Goal: Contribute content: Contribute content

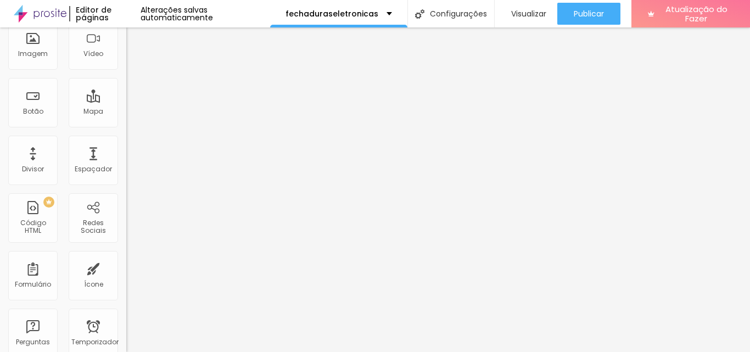
scroll to position [89, 0]
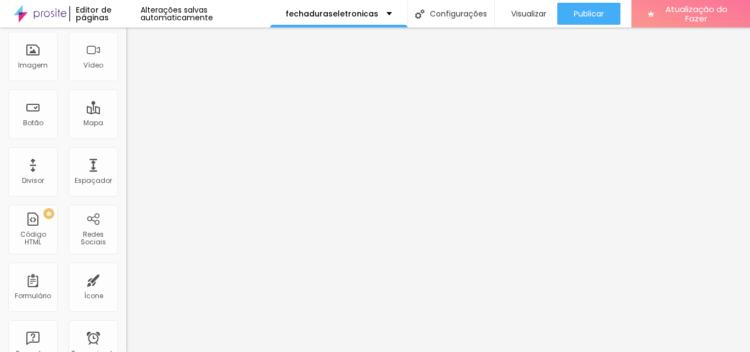
click at [133, 12] on font "Adicionar imagem" at bounding box center [165, 6] width 64 height 9
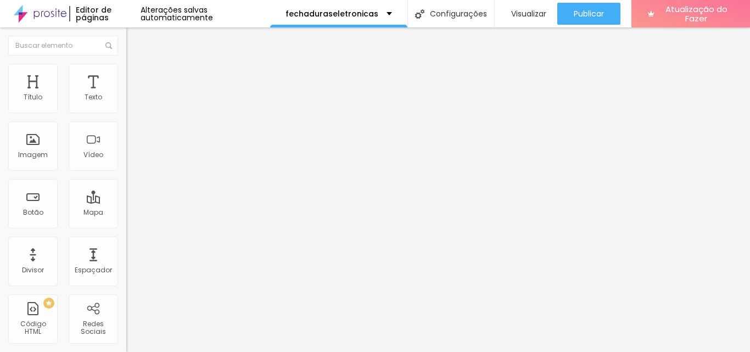
click at [136, 76] on font "Estilo" at bounding box center [144, 70] width 17 height 9
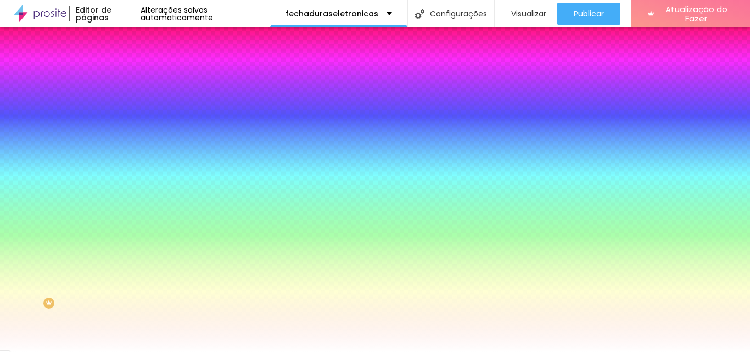
click at [136, 77] on font "Avançado" at bounding box center [154, 81] width 36 height 9
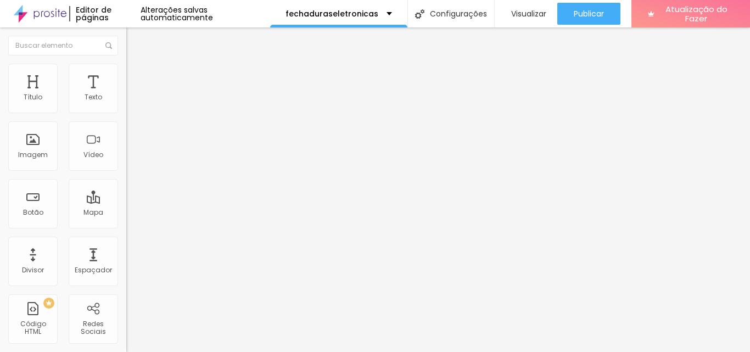
click at [126, 72] on li "Estilo" at bounding box center [189, 69] width 126 height 11
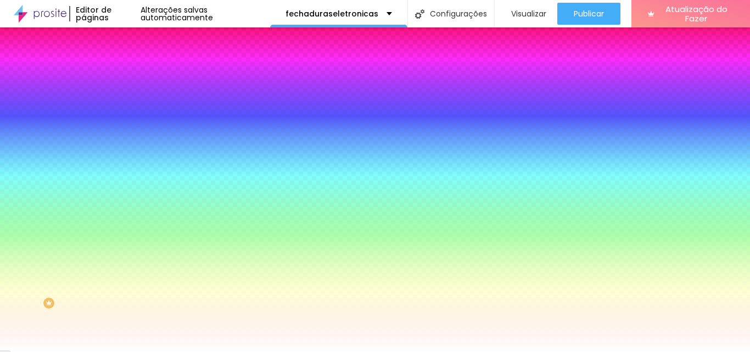
click at [126, 67] on ul "Conteúdo Estilo Avançado" at bounding box center [189, 69] width 126 height 33
click at [126, 64] on li "Conteúdo" at bounding box center [189, 58] width 126 height 11
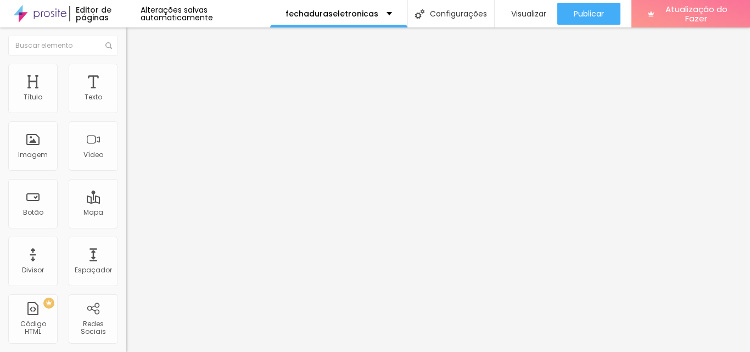
click at [133, 147] on font "Adicionar imagem" at bounding box center [165, 141] width 64 height 9
click at [133, 94] on font "Adicionar imagem" at bounding box center [165, 89] width 64 height 9
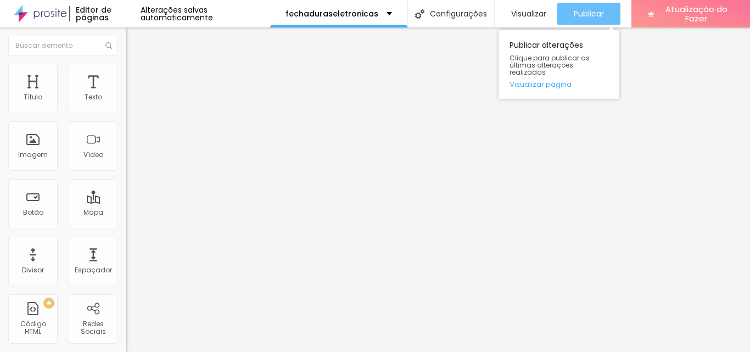
click at [578, 12] on font "Publicar" at bounding box center [588, 13] width 30 height 11
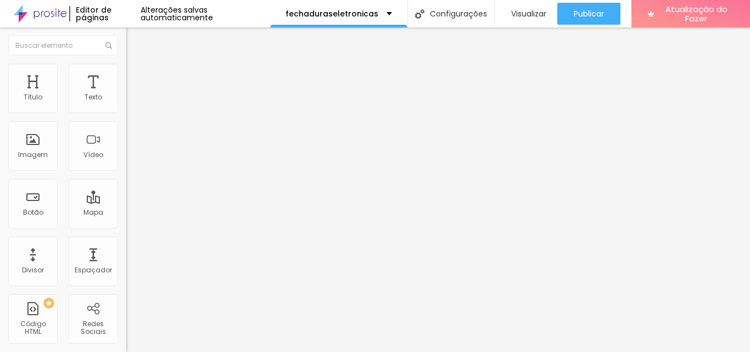
click at [126, 172] on font "Original" at bounding box center [139, 166] width 26 height 9
click at [126, 192] on font "Quadrado" at bounding box center [144, 186] width 36 height 9
click at [136, 76] on font "Estilo" at bounding box center [144, 70] width 17 height 9
type input "90"
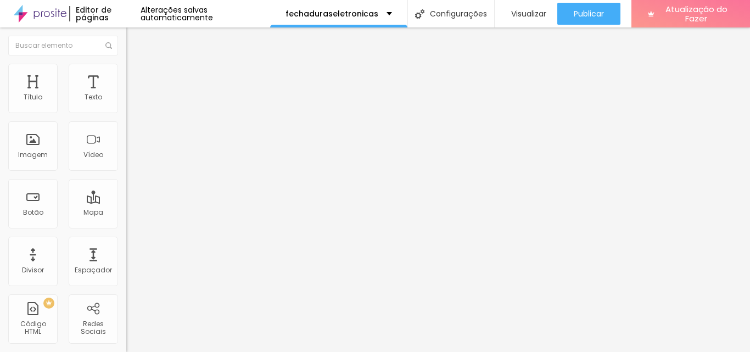
type input "85"
type input "80"
type input "70"
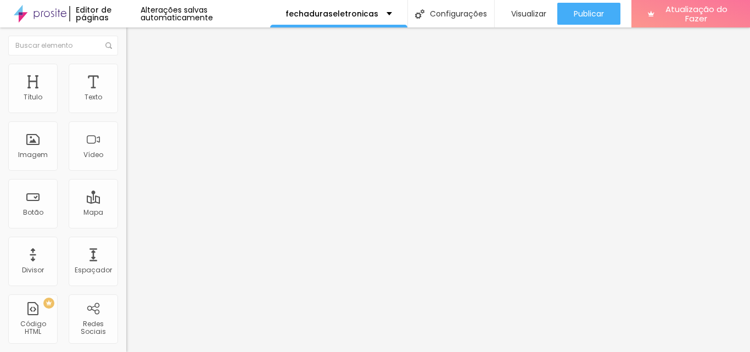
type input "70"
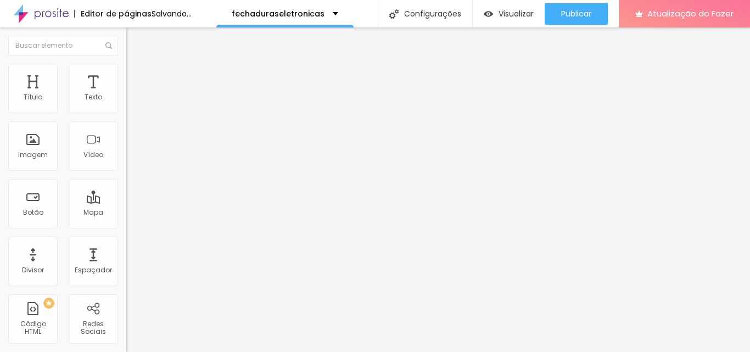
type input "65"
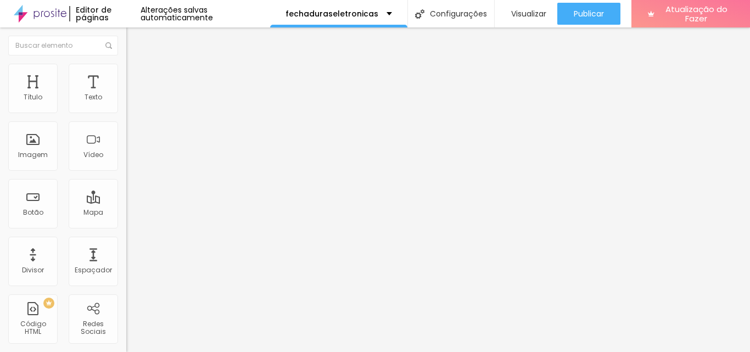
type input "70"
type input "75"
type input "80"
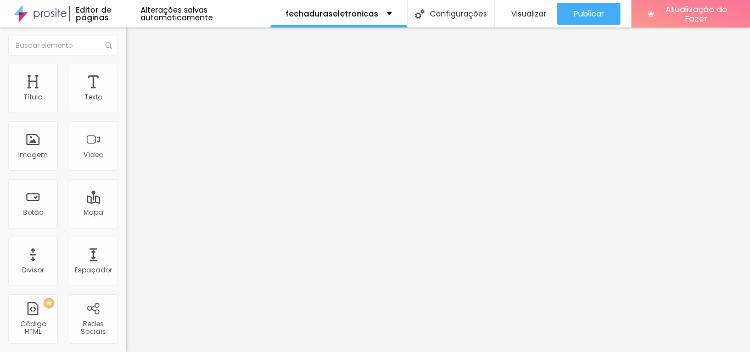
type input "80"
type input "85"
type input "90"
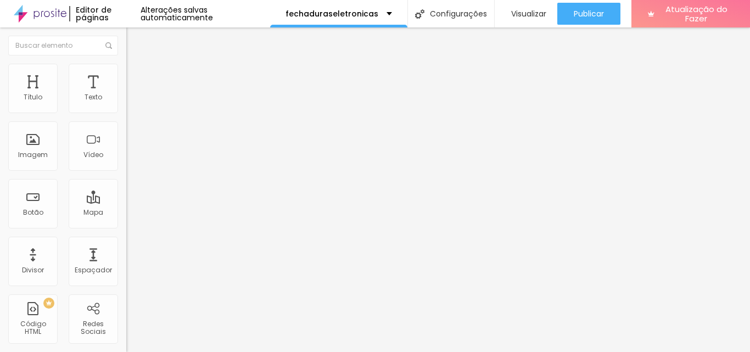
type input "95"
type input "100"
type input "95"
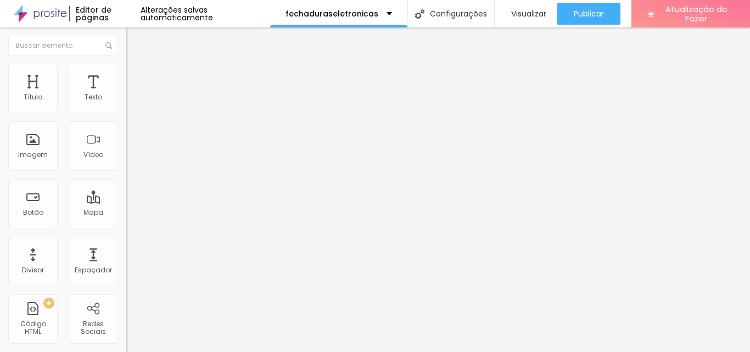
type input "95"
type input "90"
type input "95"
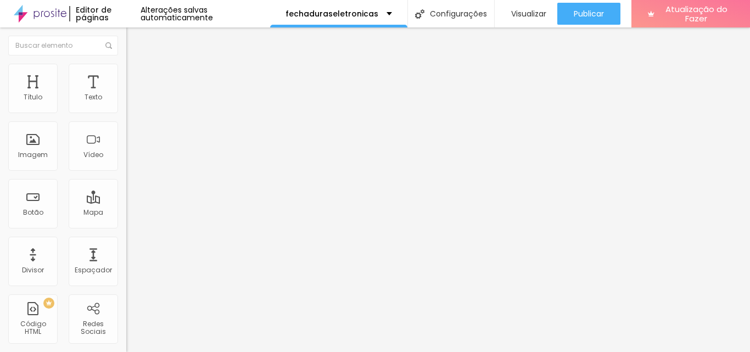
type input "100"
click at [126, 112] on input "range" at bounding box center [161, 108] width 71 height 9
type input "7"
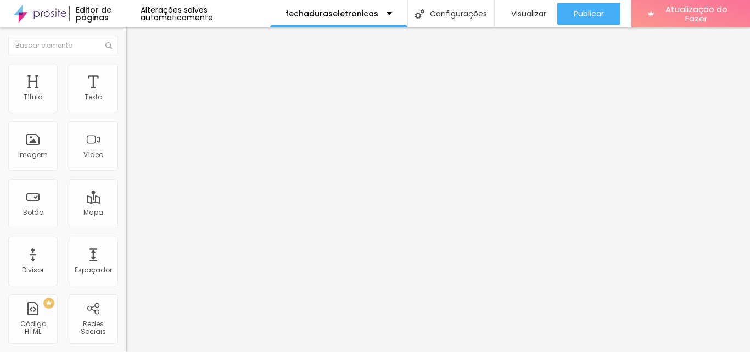
type input "10"
type input "25"
type input "33"
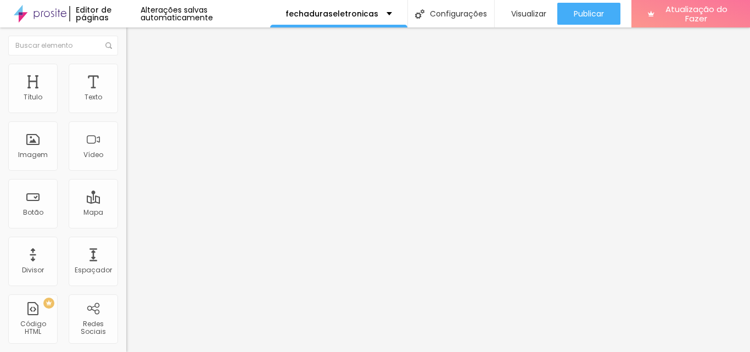
type input "33"
type input "35"
type input "36"
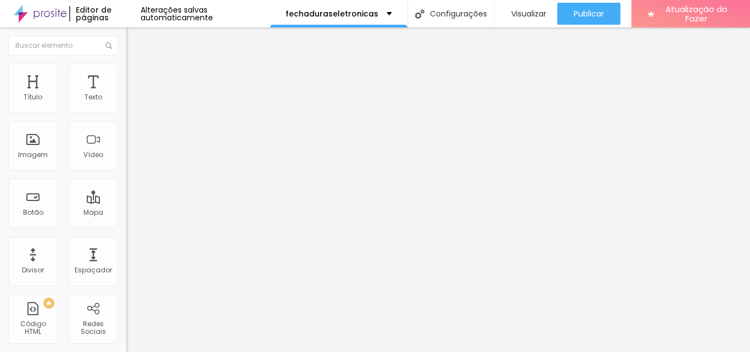
type input "38"
type input "41"
type input "43"
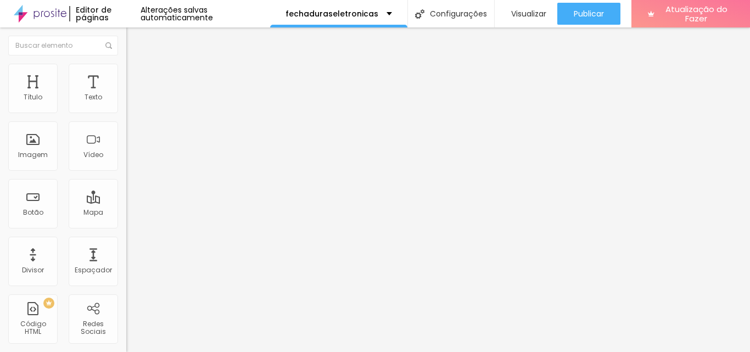
type input "43"
type input "46"
type input "48"
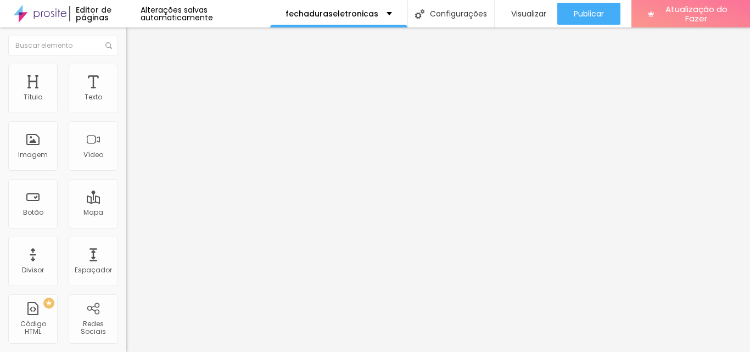
type input "63"
type input "79"
type input "84"
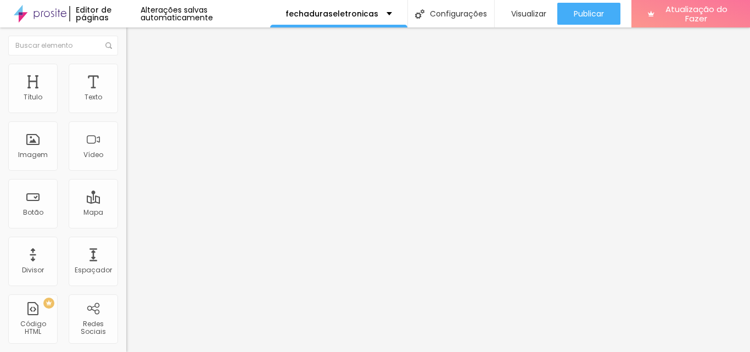
type input "84"
type input "89"
type input "91"
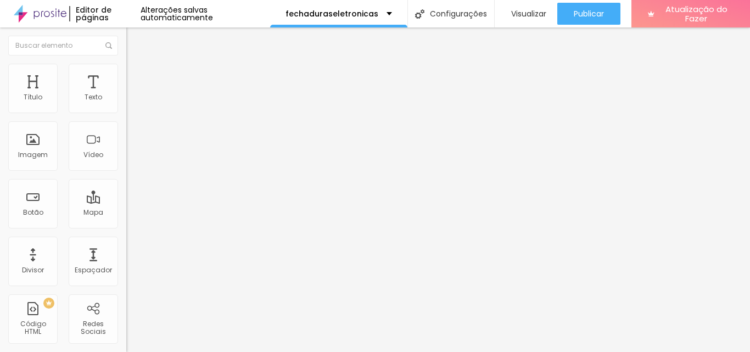
type input "92"
type input "87"
type input "86"
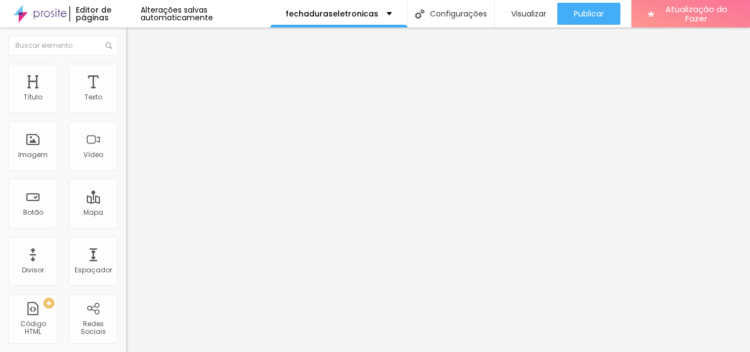
type input "86"
type input "82"
type input "81"
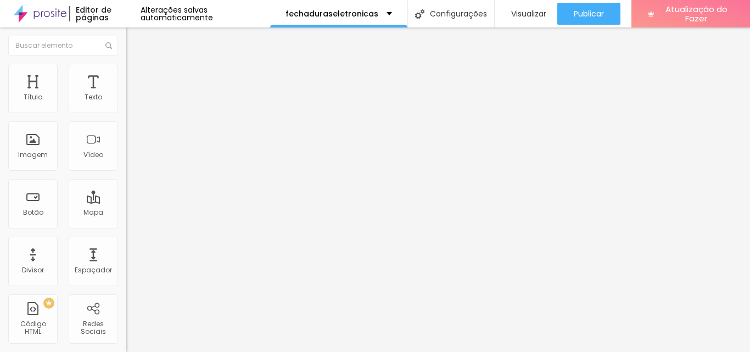
type input "79"
type input "76"
type input "74"
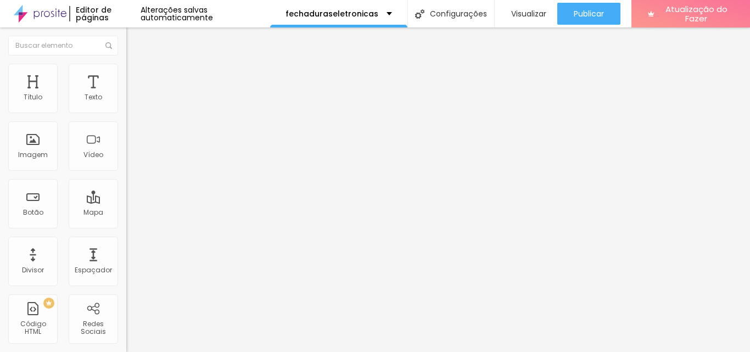
type input "74"
type input "71"
type input "69"
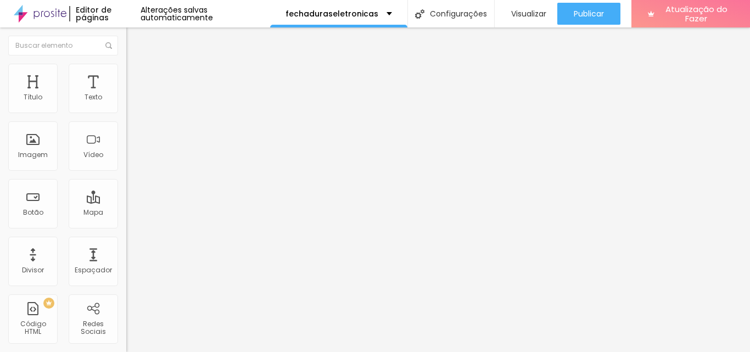
type input "67"
type input "66"
type input "64"
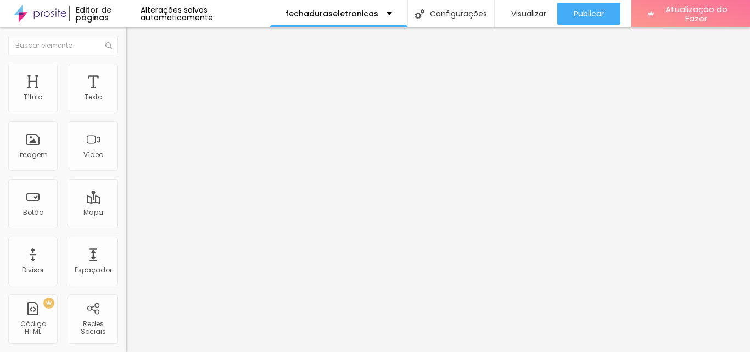
type input "64"
type input "63"
type input "61"
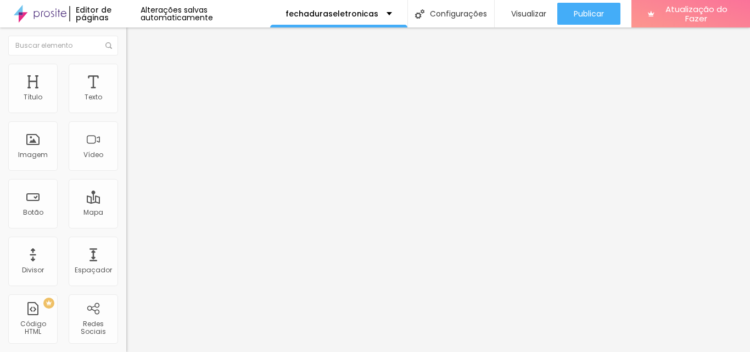
type input "58"
type input "56"
type input "53"
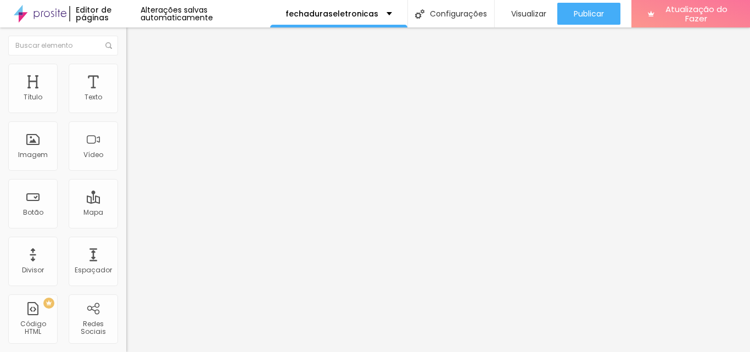
type input "53"
type input "49"
type input "44"
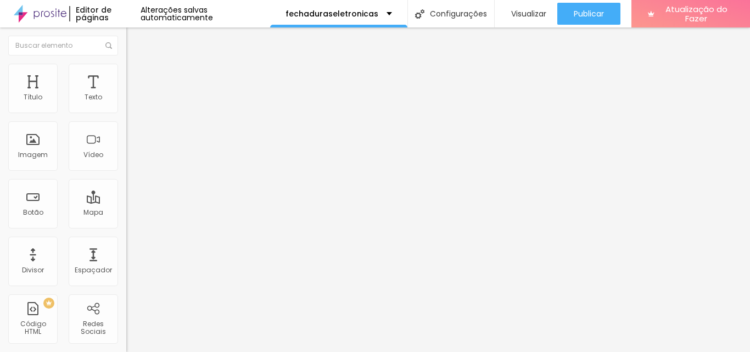
type input "41"
type input "36"
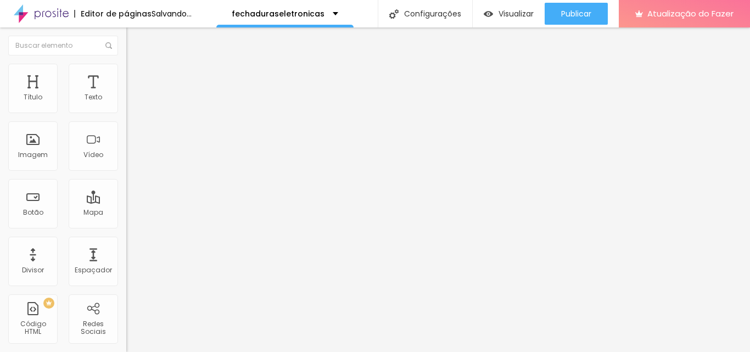
type input "33"
type input "28"
type input "26"
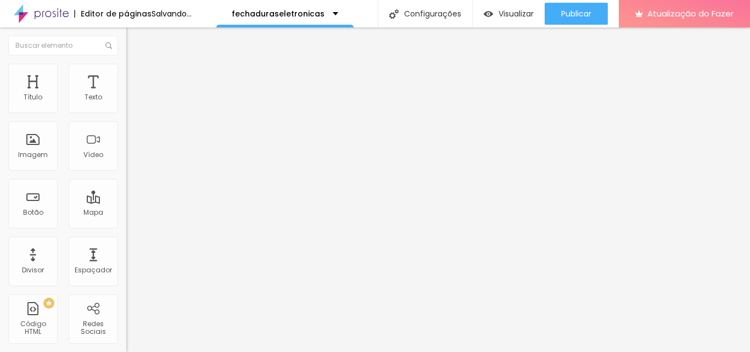
type input "26"
type input "23"
type input "21"
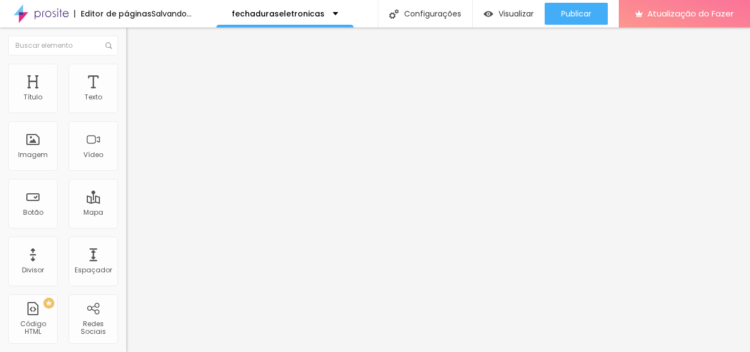
type input "18"
type input "16"
type input "13"
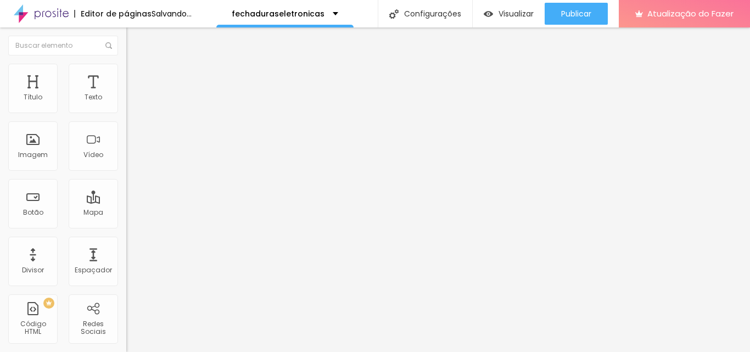
type input "13"
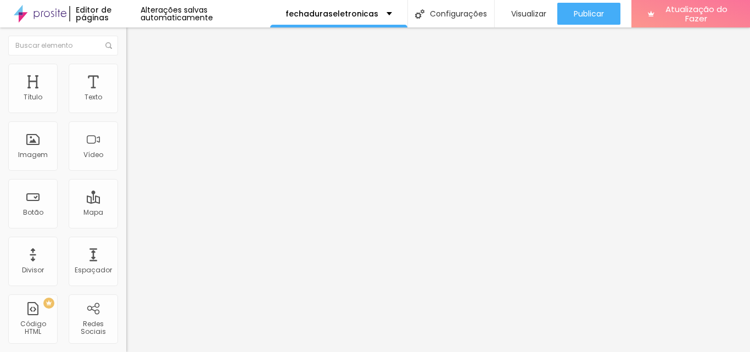
type input "20"
type input "21"
type input "25"
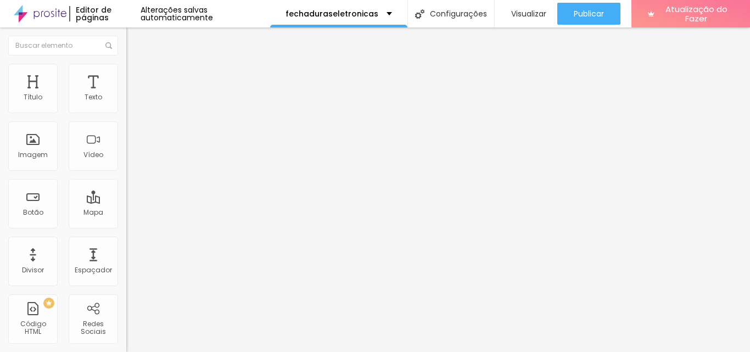
type input "25"
type input "26"
type input "28"
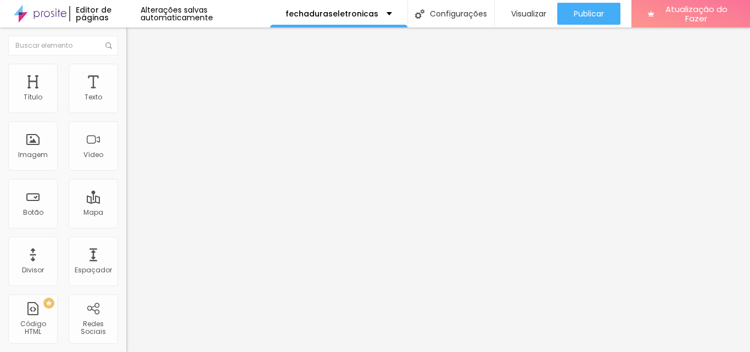
type input "30"
type input "31"
type input "33"
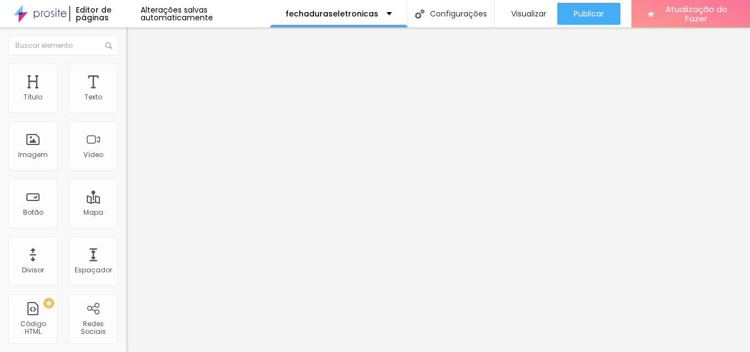
type input "33"
drag, startPoint x: 27, startPoint y: 139, endPoint x: 37, endPoint y: 143, distance: 10.3
type input "33"
click at [126, 241] on input "range" at bounding box center [161, 245] width 71 height 9
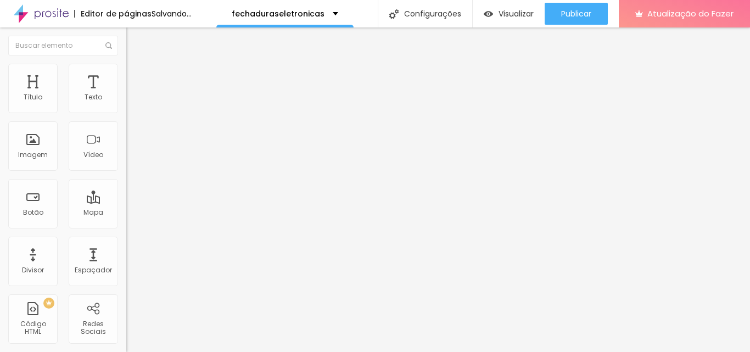
click at [126, 75] on li "Avançado" at bounding box center [189, 80] width 126 height 11
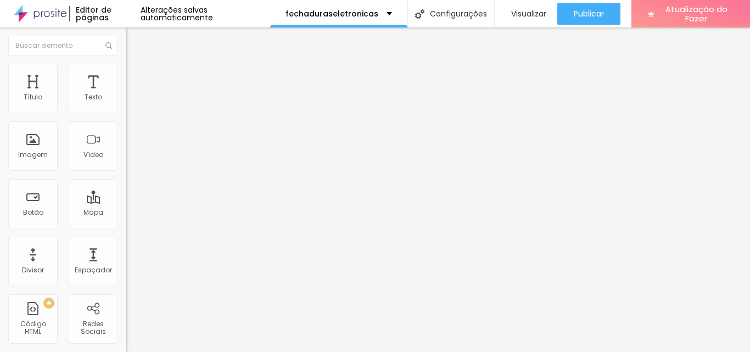
type input "20"
type input "22"
type input "24"
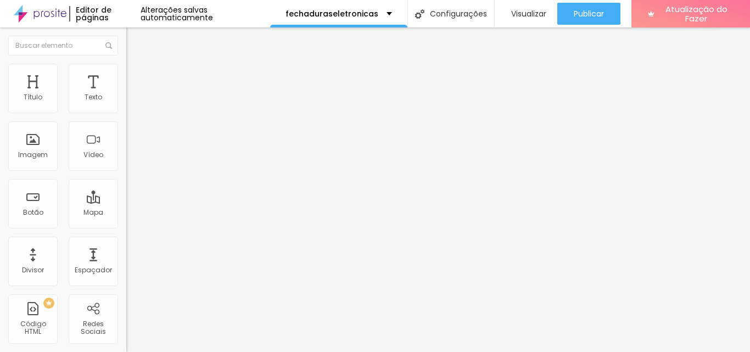
type input "24"
type input "25"
type input "27"
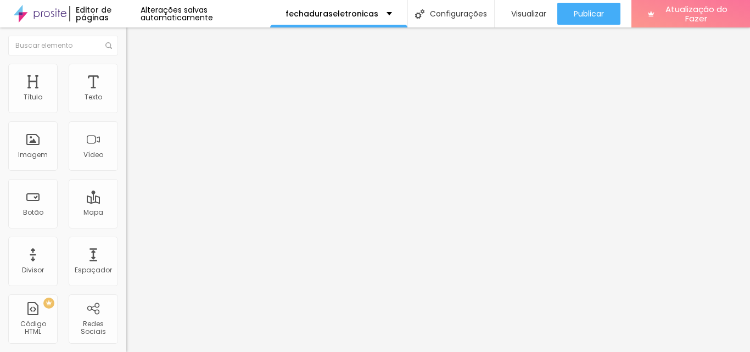
type input "28"
type input "29"
type input "30"
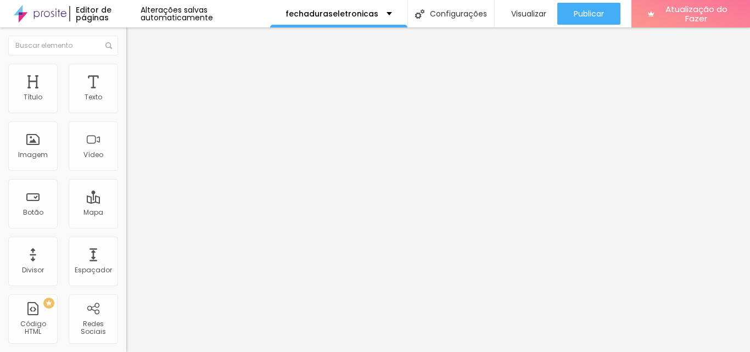
type input "30"
type input "31"
type input "32"
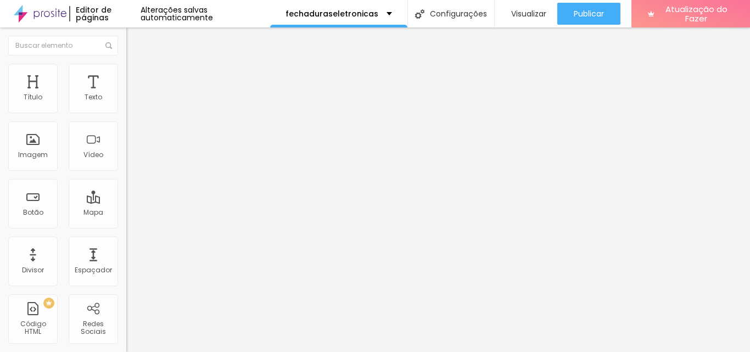
type input "33"
type input "34"
type input "21"
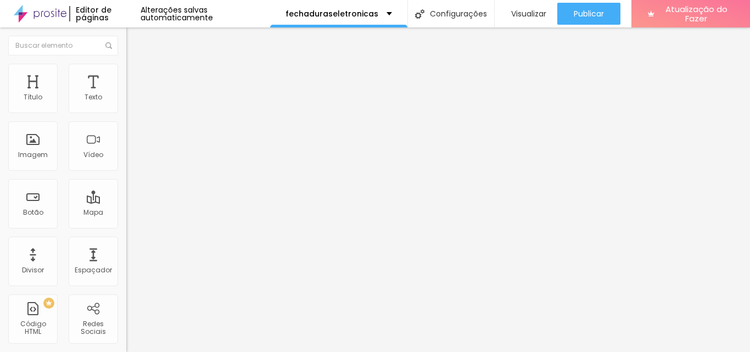
type input "21"
type input "19"
type input "18"
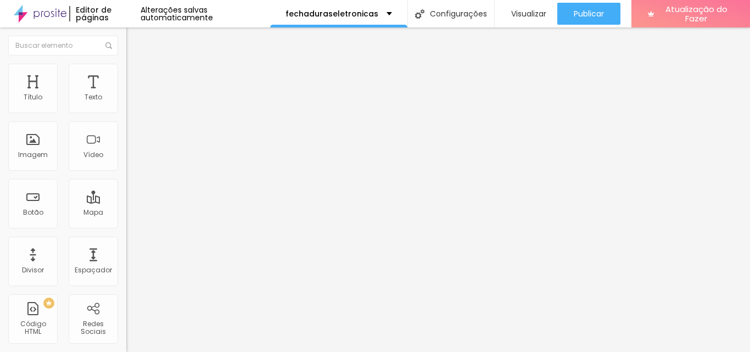
type input "17"
type input "16"
type input "15"
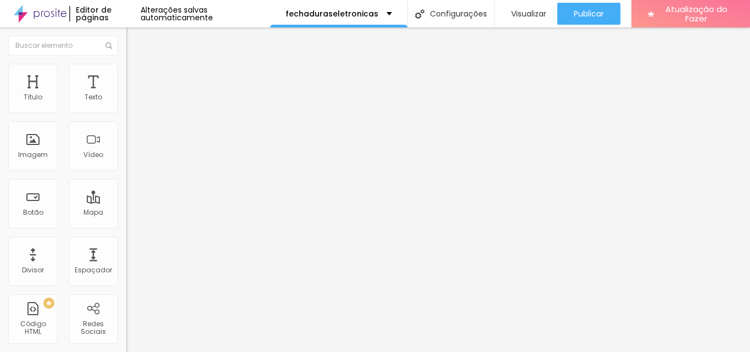
type input "15"
type input "14"
type input "13"
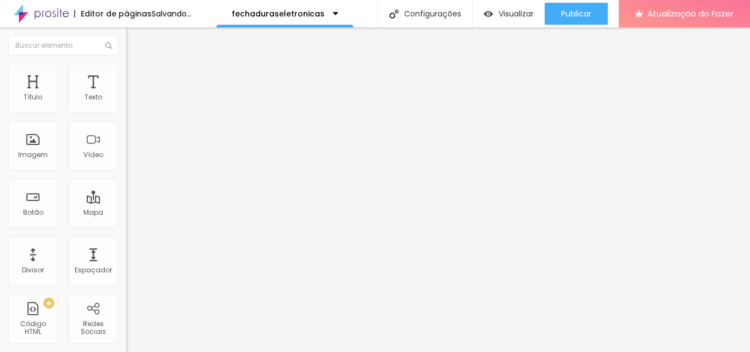
type input "11"
type input "7"
type input "5"
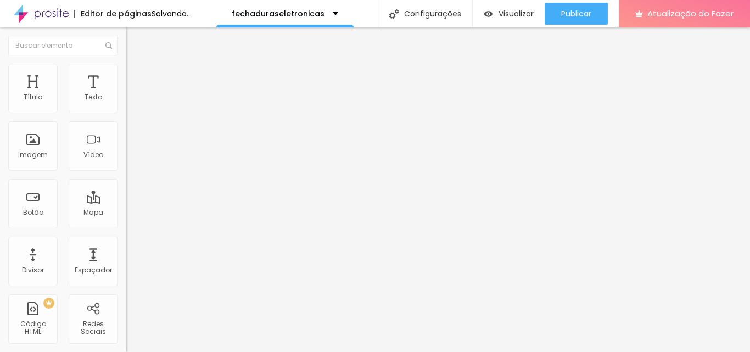
type input "5"
type input "4"
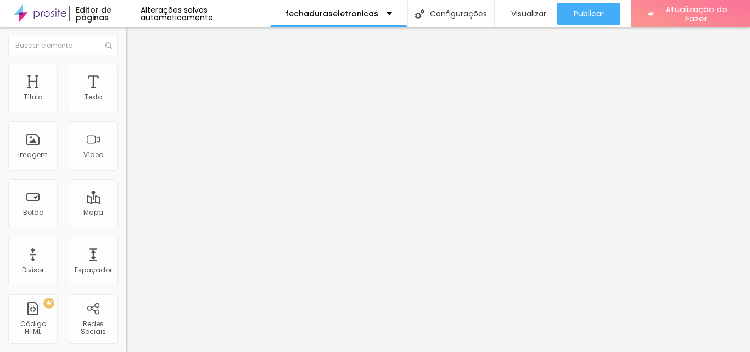
type input "6"
type input "7"
type input "8"
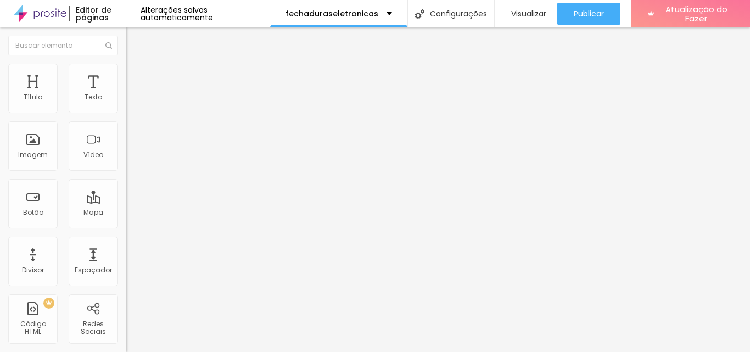
type input "8"
type input "9"
type input "7"
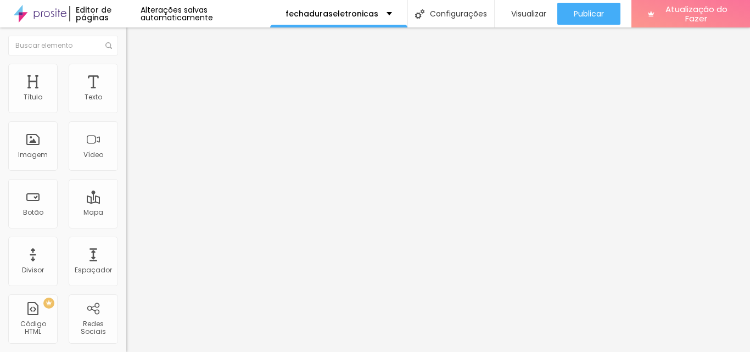
type input "6"
drag, startPoint x: 37, startPoint y: 107, endPoint x: 29, endPoint y: 108, distance: 7.8
click at [126, 213] on input "range" at bounding box center [161, 217] width 71 height 9
click at [136, 65] on font "Conteúdo" at bounding box center [153, 59] width 34 height 9
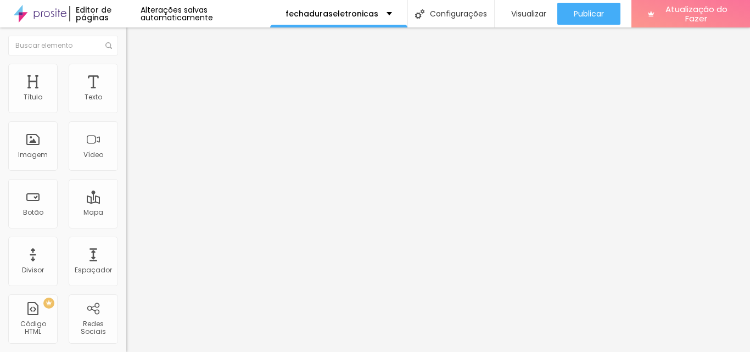
click at [126, 70] on img at bounding box center [131, 69] width 10 height 10
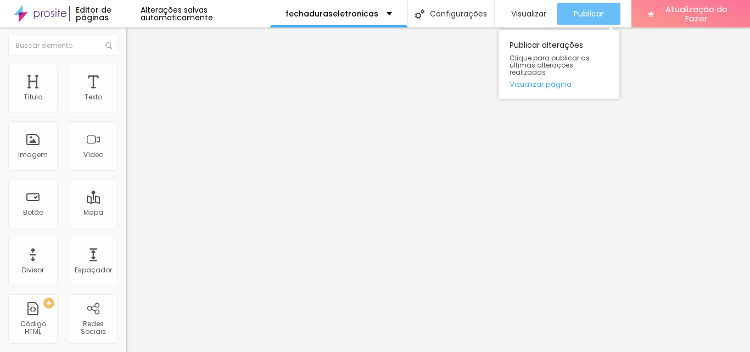
click at [587, 12] on font "Publicar" at bounding box center [588, 13] width 30 height 11
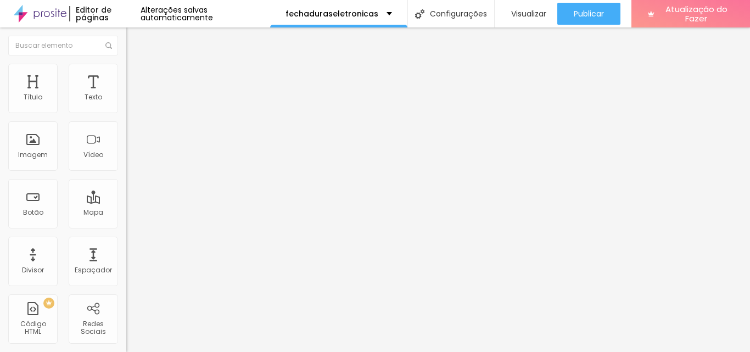
drag, startPoint x: 104, startPoint y: 118, endPoint x: 52, endPoint y: 114, distance: 51.7
click at [126, 112] on input "range" at bounding box center [161, 108] width 71 height 9
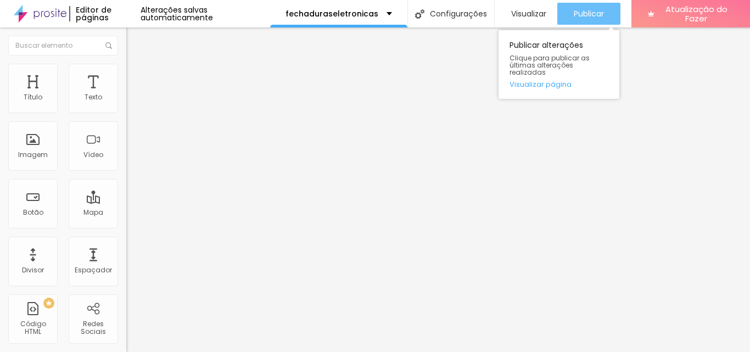
click at [599, 10] on font "Publicar" at bounding box center [588, 13] width 30 height 11
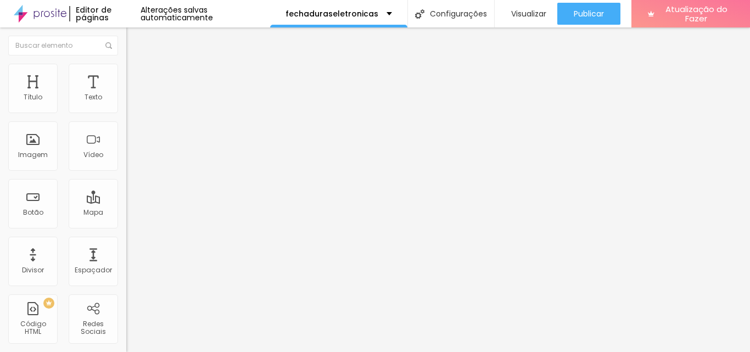
click at [134, 37] on div "Editar nulo" at bounding box center [162, 40] width 57 height 9
click at [33, 48] on input "text" at bounding box center [63, 46] width 110 height 20
